Goal: Information Seeking & Learning: Learn about a topic

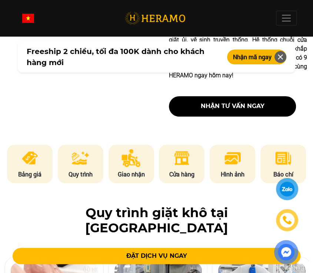
scroll to position [355, 0]
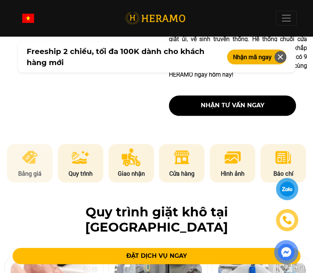
click at [45, 151] on li "Bảng giá" at bounding box center [30, 163] width 46 height 39
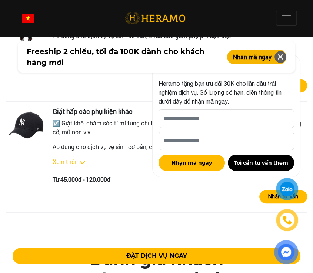
scroll to position [1873, 0]
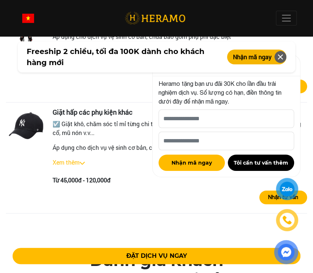
click at [280, 57] on icon at bounding box center [280, 56] width 9 height 13
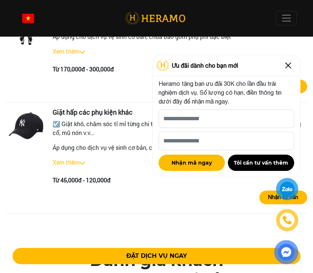
click at [286, 69] on img at bounding box center [288, 66] width 12 height 12
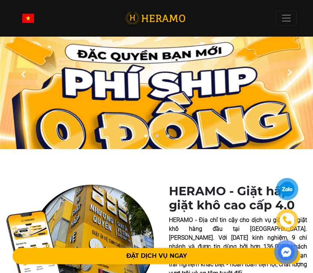
scroll to position [0, 0]
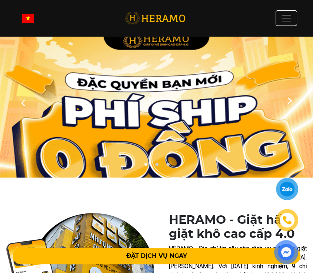
click at [284, 19] on span at bounding box center [286, 18] width 11 height 11
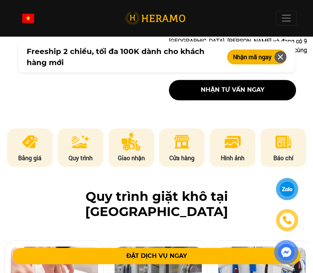
scroll to position [370, 0]
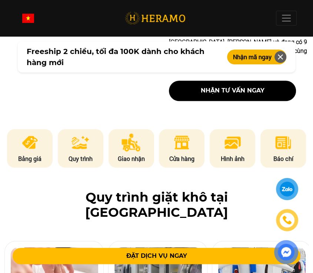
click at [285, 258] on img at bounding box center [286, 252] width 20 height 19
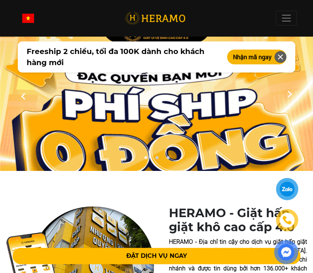
scroll to position [0, 0]
